Goal: Download file/media

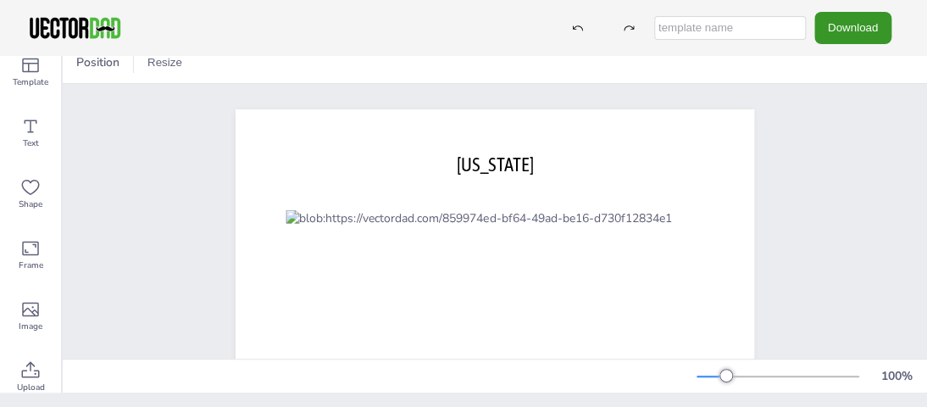
click at [854, 25] on button "Download" at bounding box center [852, 27] width 77 height 31
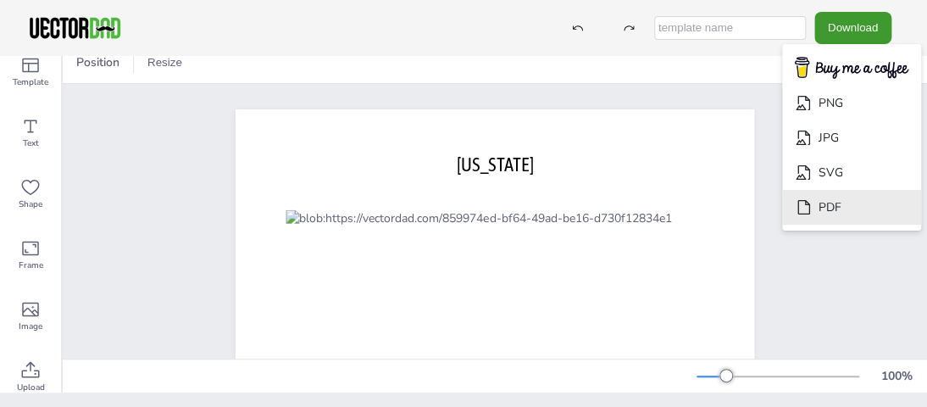
click at [825, 218] on li "PDF" at bounding box center [851, 207] width 139 height 35
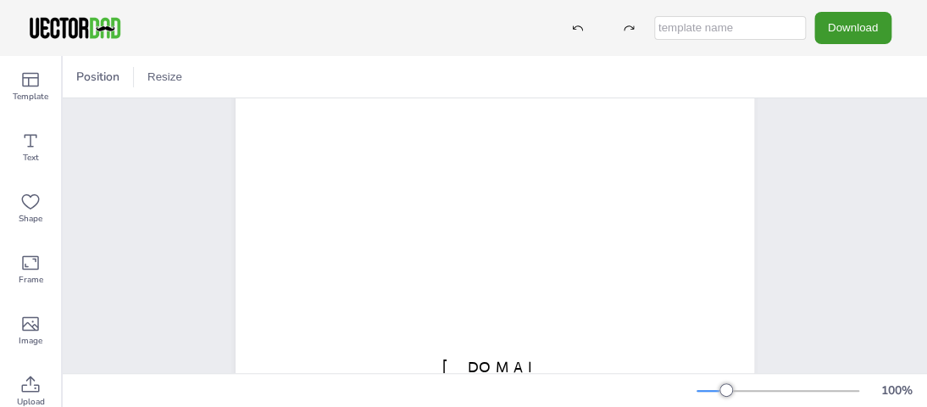
scroll to position [459, 0]
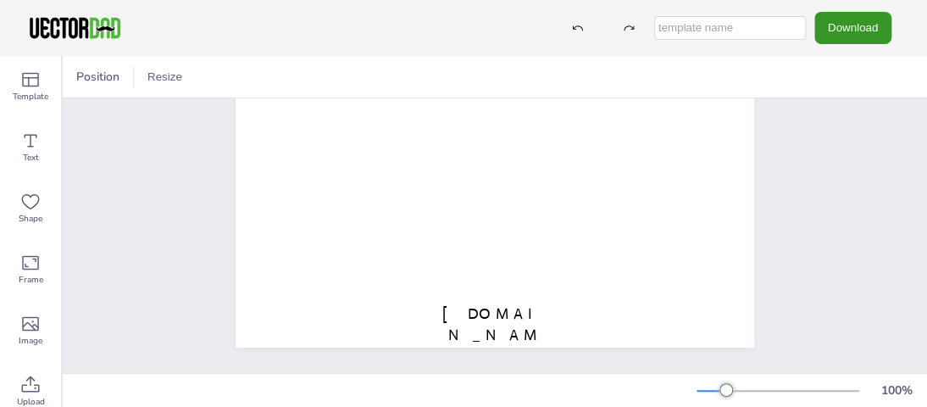
click at [847, 33] on button "Download" at bounding box center [852, 27] width 77 height 31
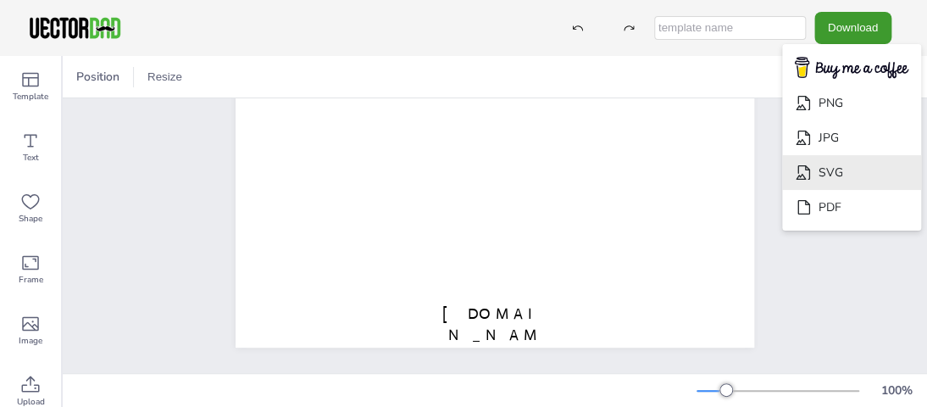
click at [834, 172] on li "SVG" at bounding box center [851, 172] width 139 height 35
